Goal: Task Accomplishment & Management: Use online tool/utility

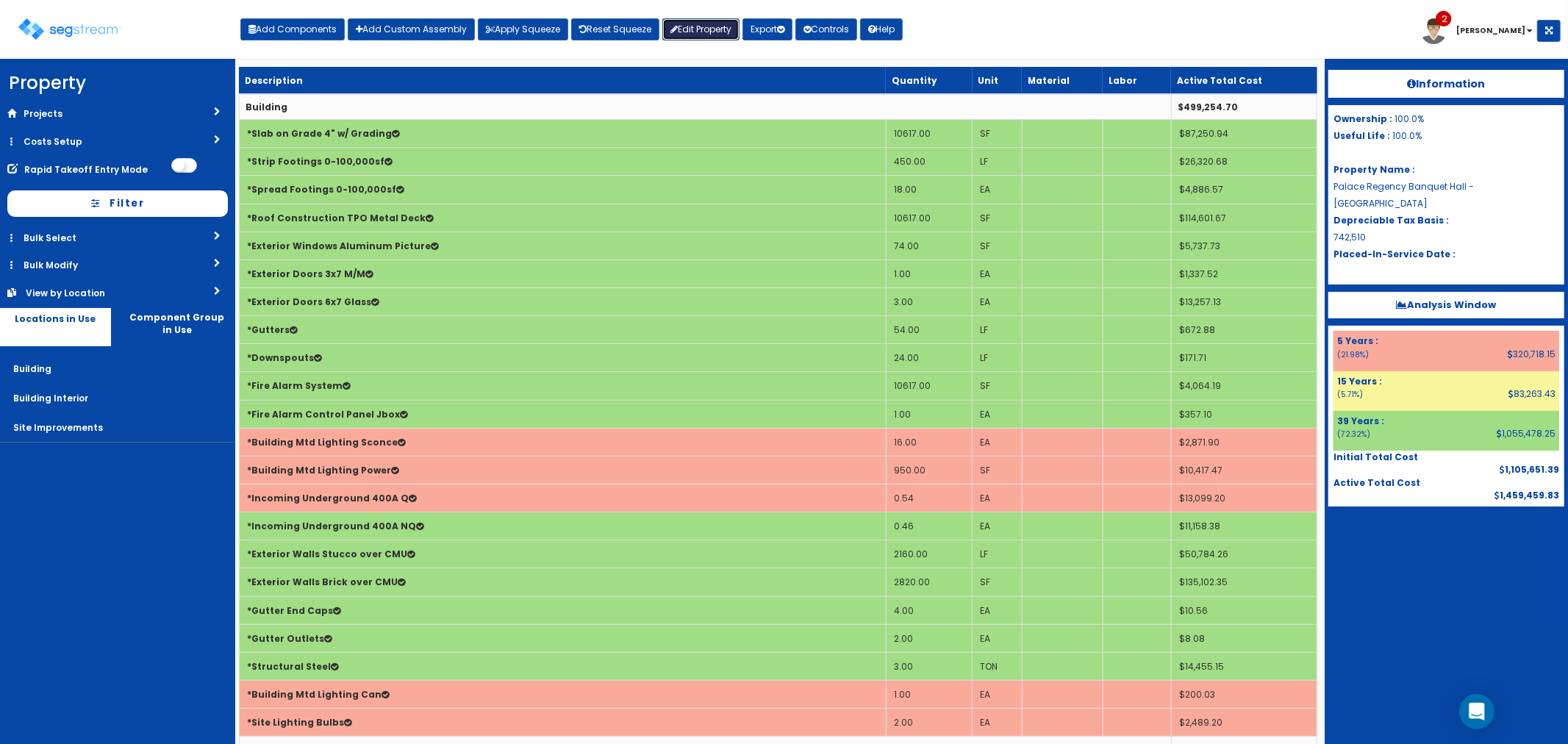
click at [726, 33] on link "Edit Property" at bounding box center [701, 29] width 77 height 22
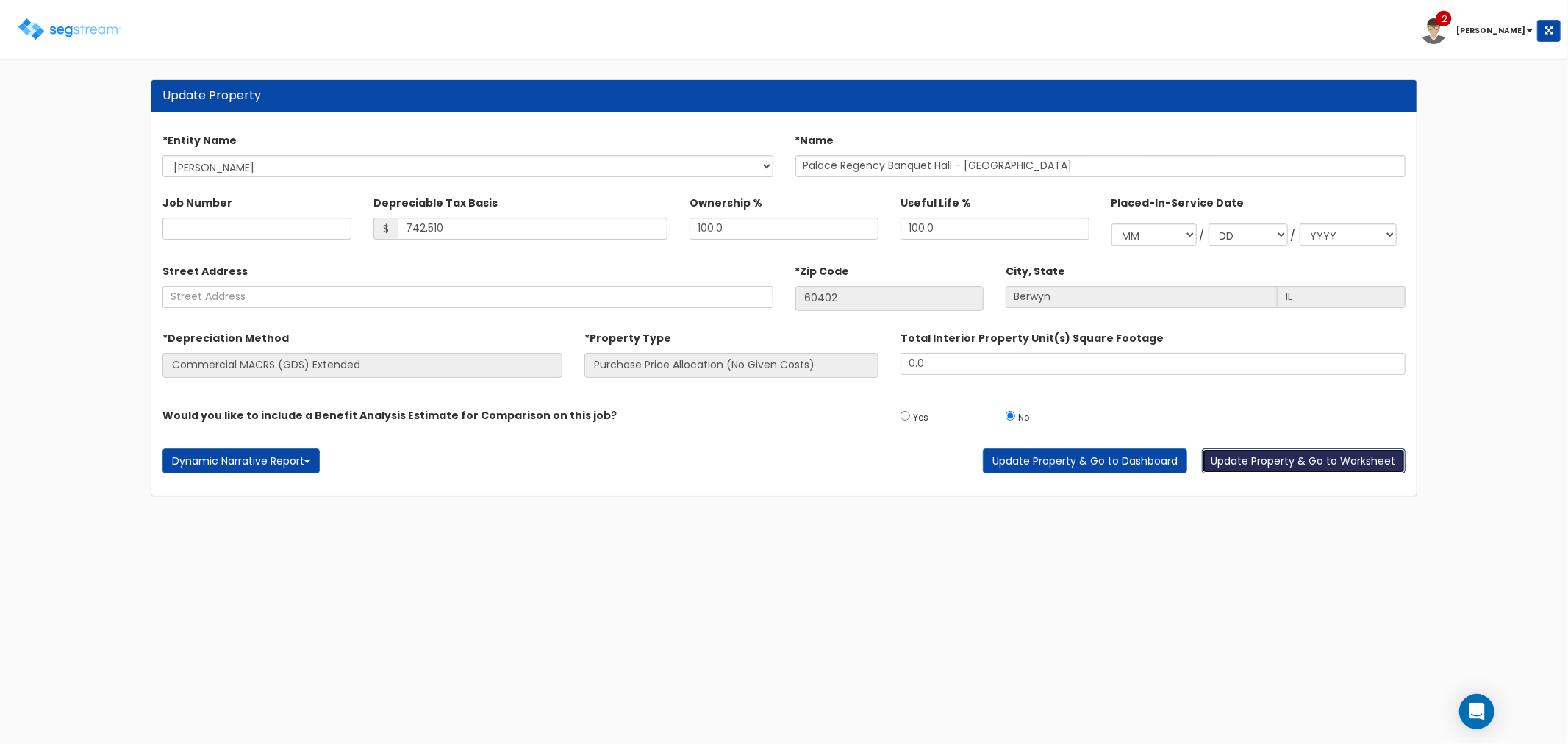
click at [1236, 459] on button "Update Property & Go to Worksheet" at bounding box center [1303, 460] width 203 height 25
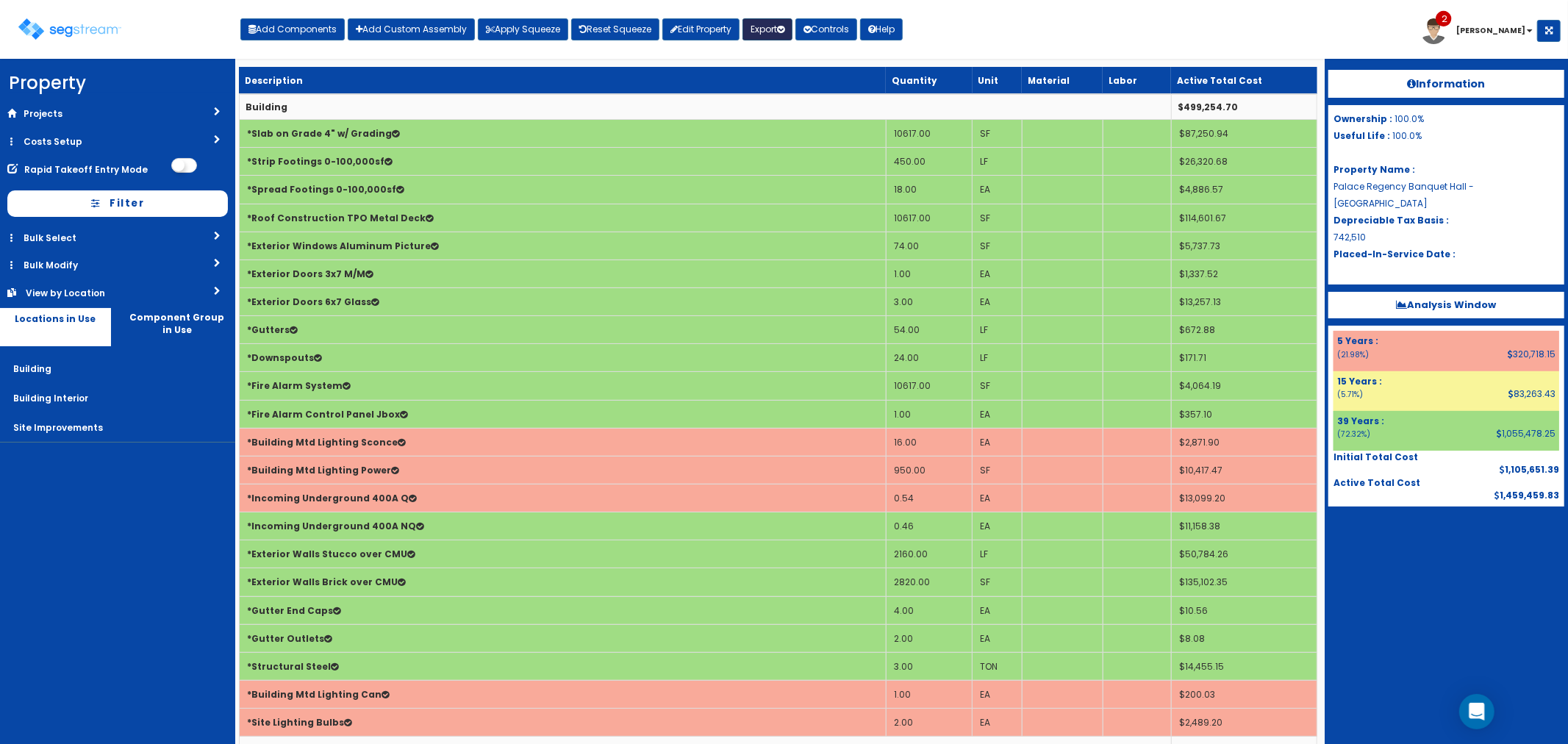
click at [776, 31] on button "Export" at bounding box center [767, 29] width 50 height 22
click at [782, 99] on link "Final Report(pdf)" at bounding box center [816, 106] width 145 height 29
